Goal: Task Accomplishment & Management: Manage account settings

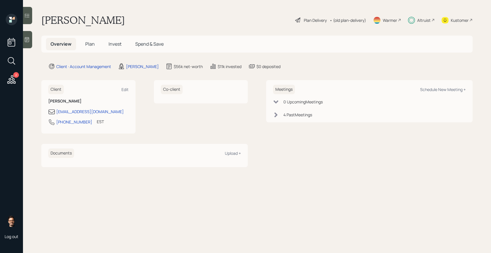
click at [112, 44] on span "Invest" at bounding box center [114, 44] width 13 height 6
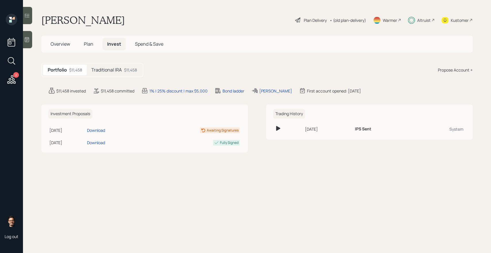
click at [102, 73] on h5 "Traditional IRA" at bounding box center [106, 69] width 30 height 5
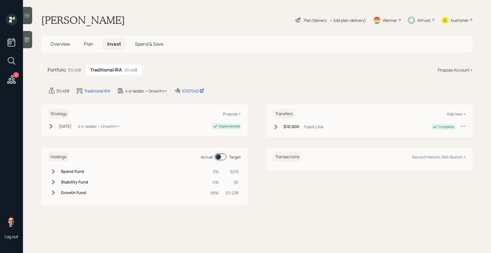
click at [27, 18] on icon at bounding box center [27, 16] width 6 height 6
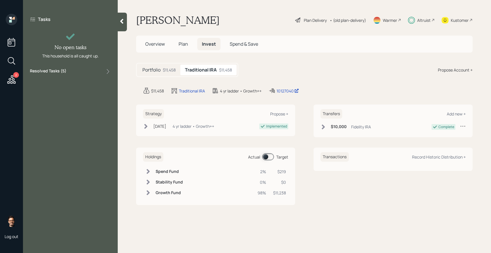
click at [57, 69] on label "Resolved Tasks ( 5 )" at bounding box center [48, 71] width 36 height 7
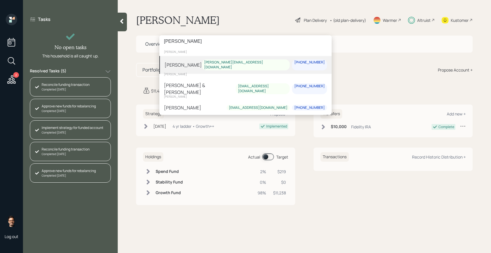
type input "jeffery lane"
